Goal: Check status: Check status

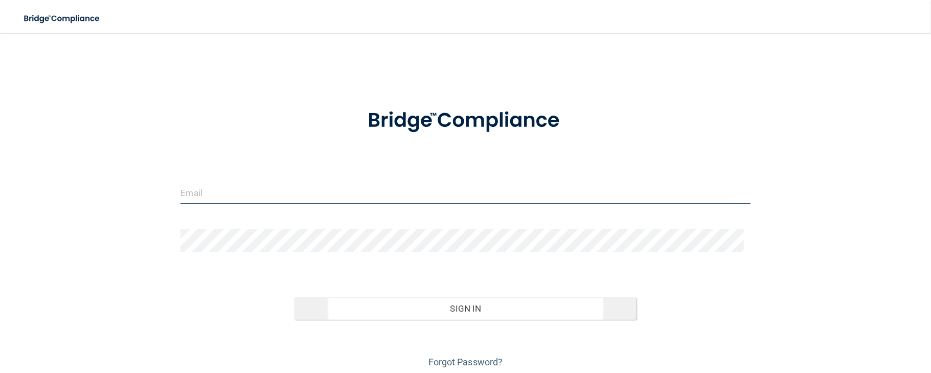
type input "[EMAIL_ADDRESS][PERSON_NAME][DOMAIN_NAME]"
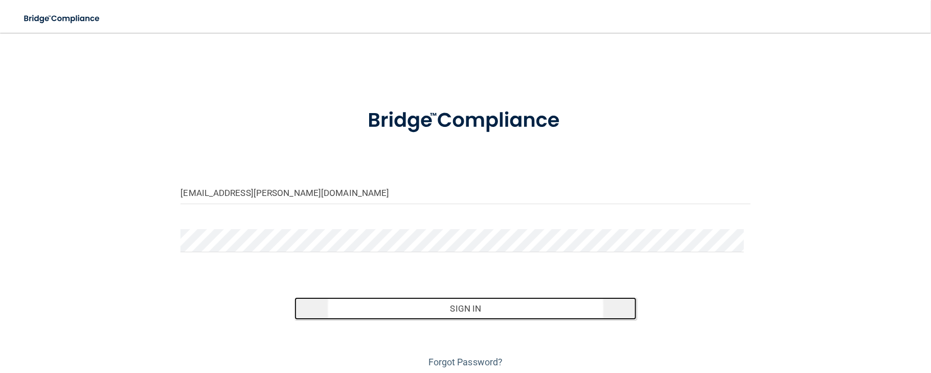
click at [493, 310] on button "Sign In" at bounding box center [465, 308] width 342 height 22
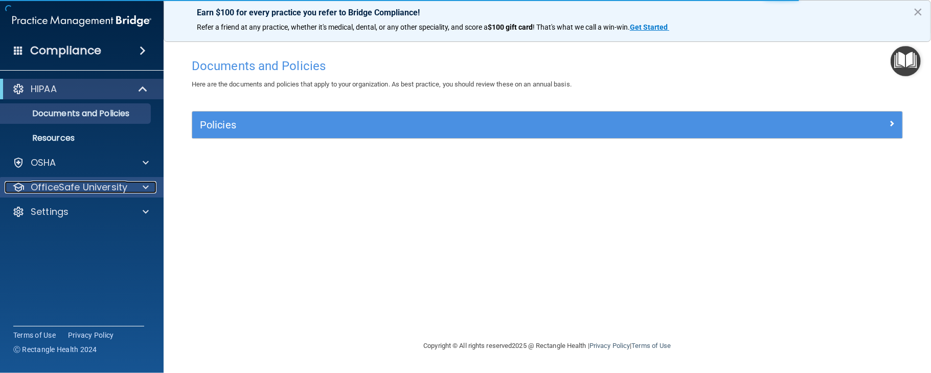
click at [147, 189] on span at bounding box center [146, 187] width 6 height 12
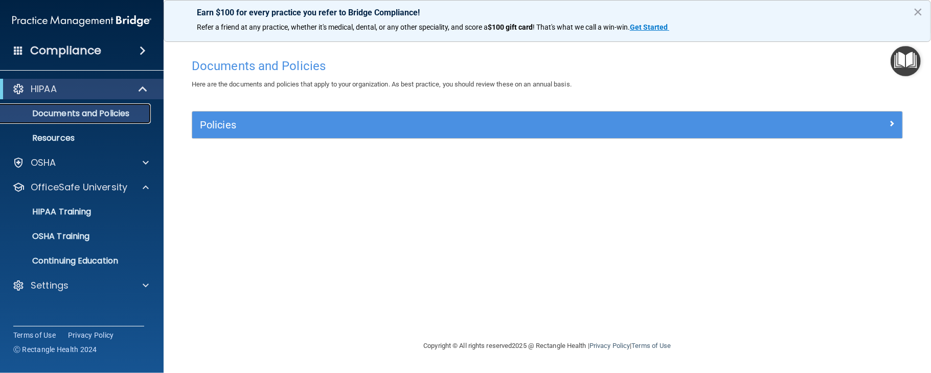
click at [124, 115] on p "Documents and Policies" at bounding box center [77, 113] width 140 height 10
click at [146, 286] on span at bounding box center [146, 285] width 6 height 12
click at [79, 307] on p "My Account" at bounding box center [77, 310] width 140 height 10
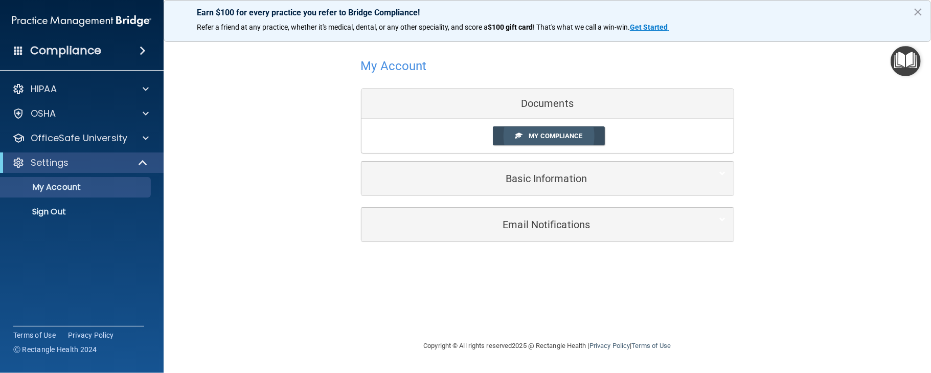
click at [552, 134] on span "My Compliance" at bounding box center [556, 136] width 54 height 8
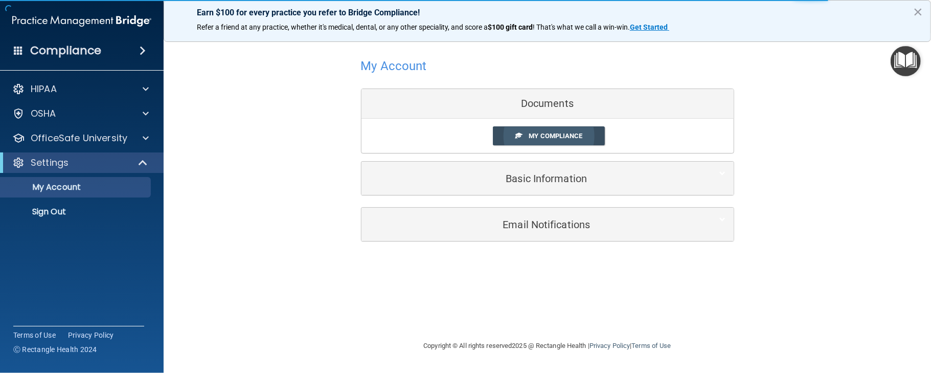
click at [552, 134] on span "My Compliance" at bounding box center [556, 136] width 54 height 8
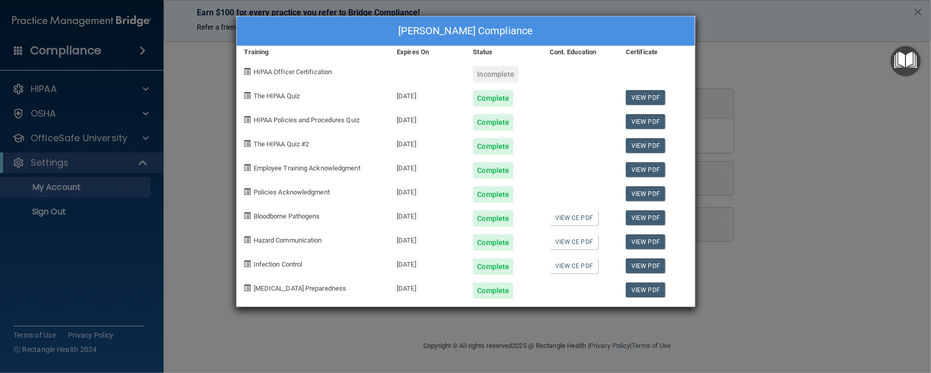
click at [247, 75] on span at bounding box center [247, 71] width 7 height 7
click at [494, 74] on div "Incomplete" at bounding box center [496, 74] width 46 height 16
click at [250, 72] on span at bounding box center [247, 71] width 7 height 7
click at [497, 268] on div "Complete" at bounding box center [493, 266] width 40 height 16
click at [643, 266] on link "View PDF" at bounding box center [645, 265] width 39 height 15
